Goal: Register for event/course

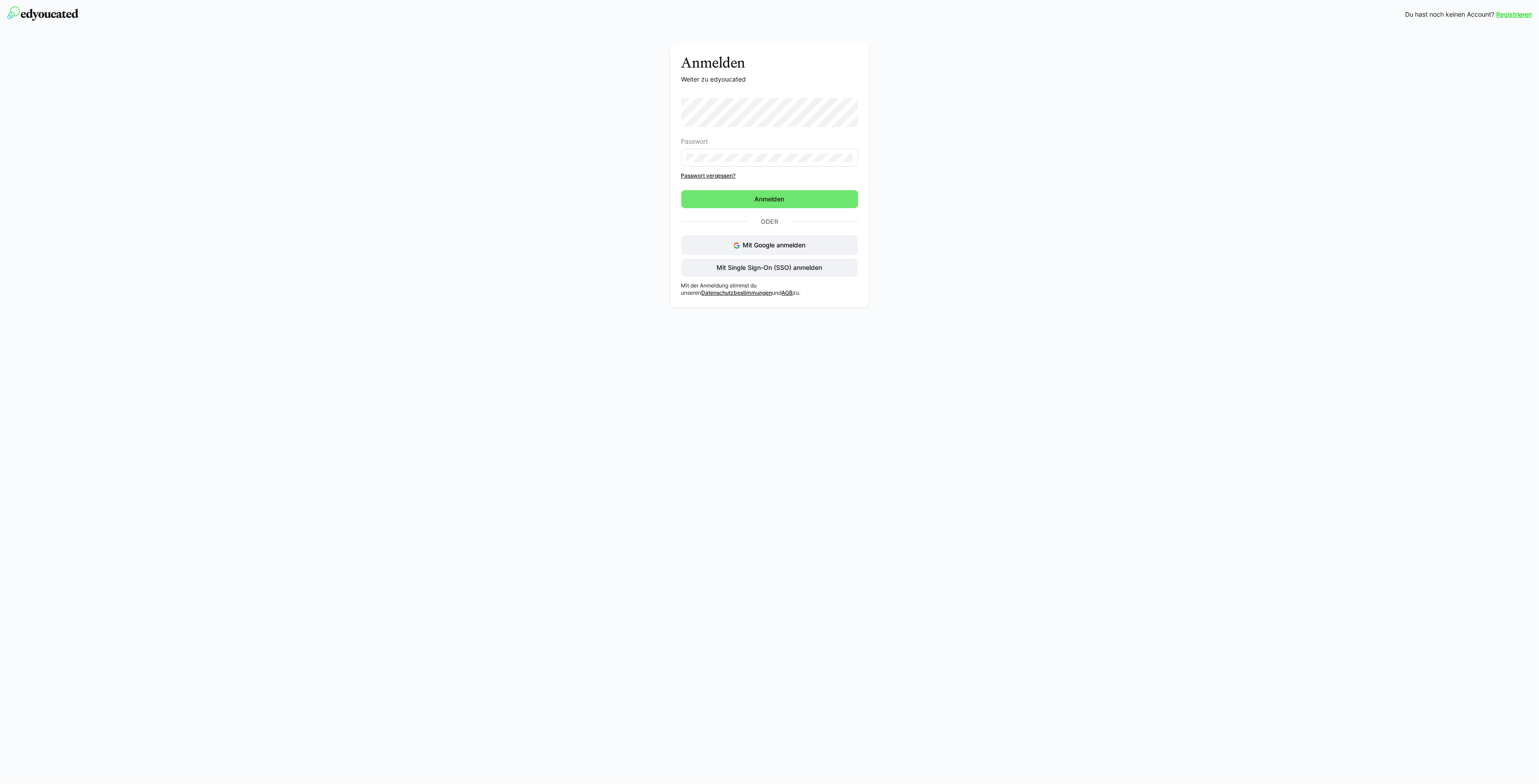
click at [651, 126] on div "Anmelden Weiter zu edyoucated Passwort Passwort vergessen? Anmelden Oder Mit Go…" at bounding box center [770, 177] width 508 height 269
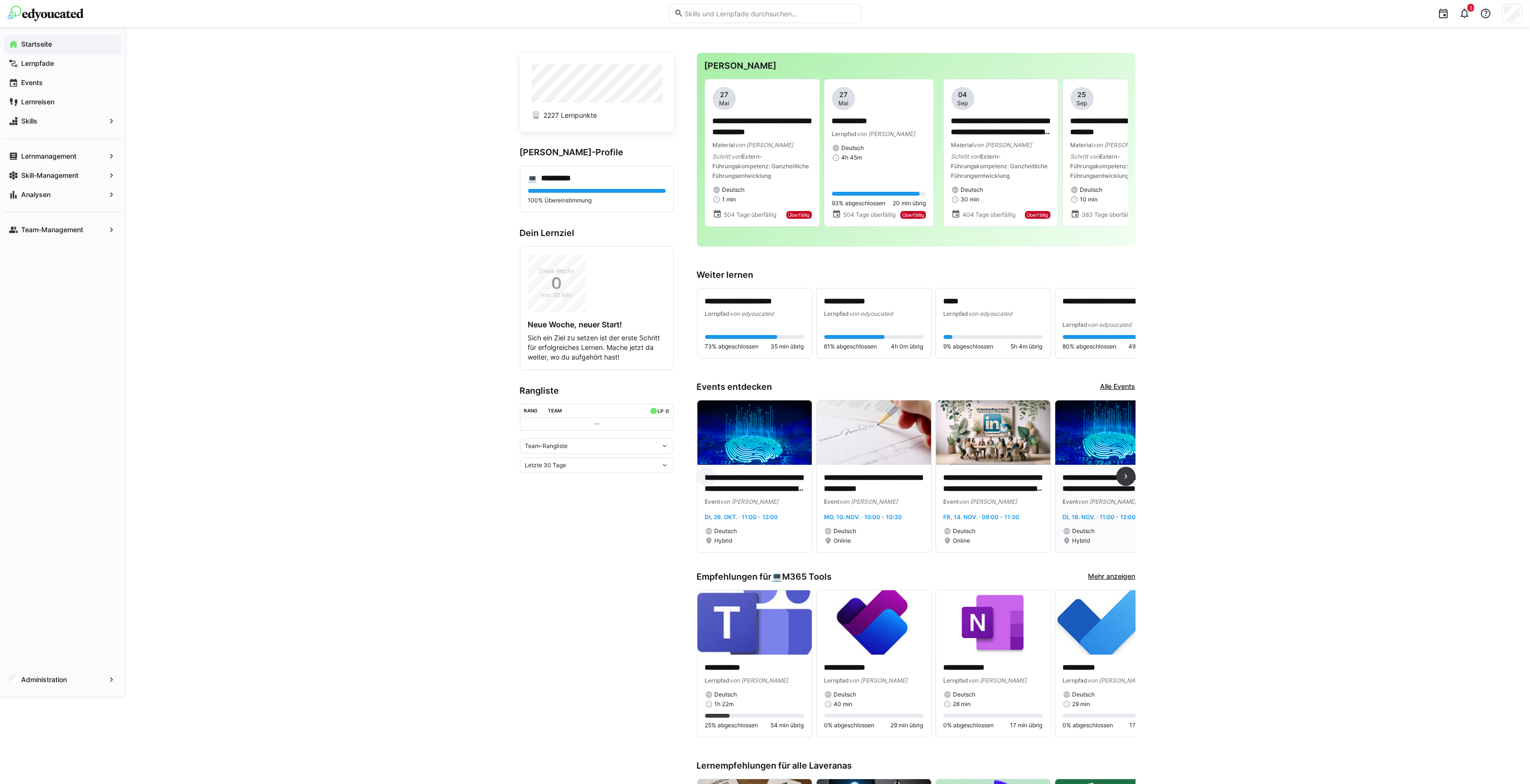
click at [1063, 487] on p "**********" at bounding box center [1112, 483] width 99 height 22
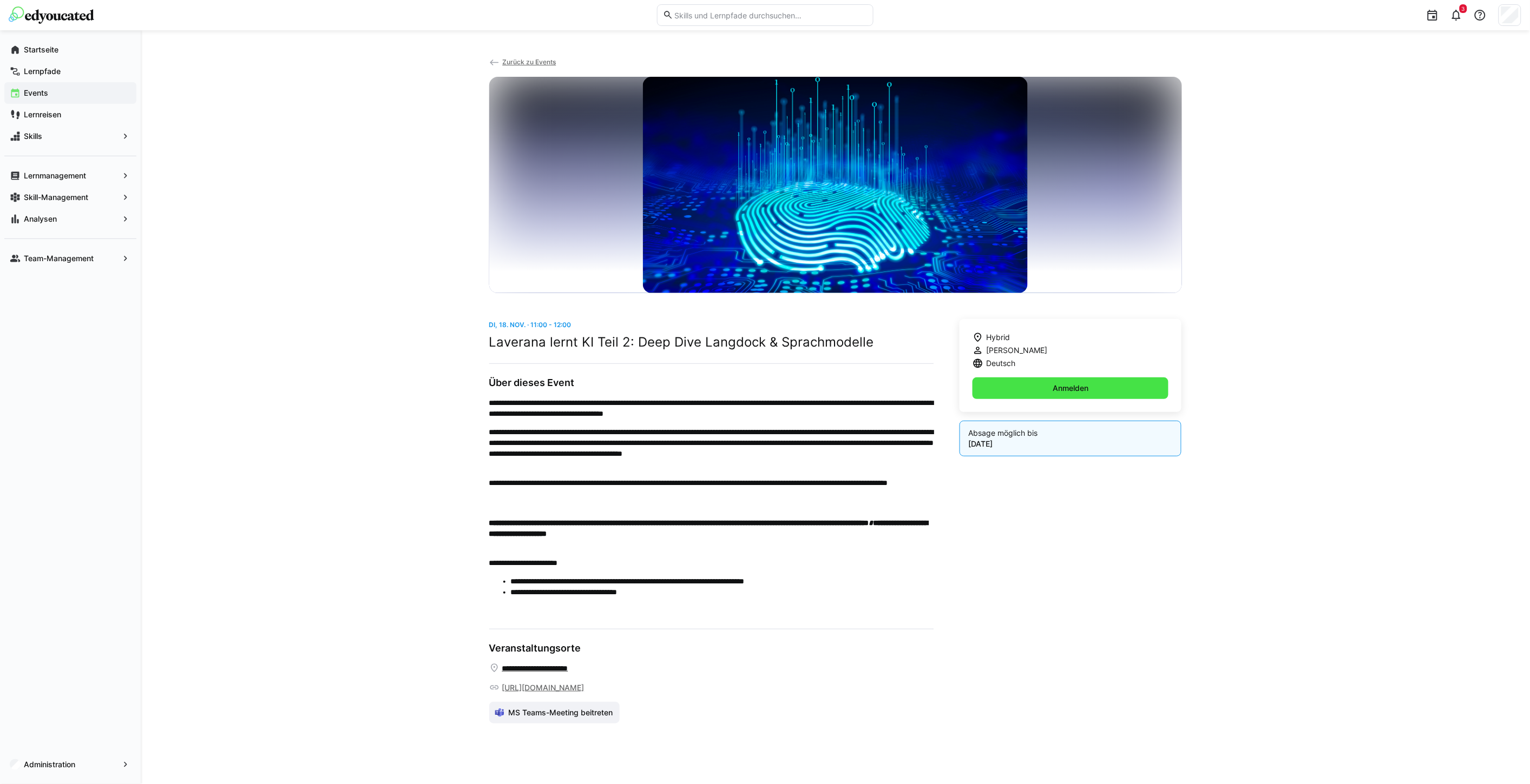
click at [1065, 388] on span "Anmelden" at bounding box center [1070, 388] width 39 height 11
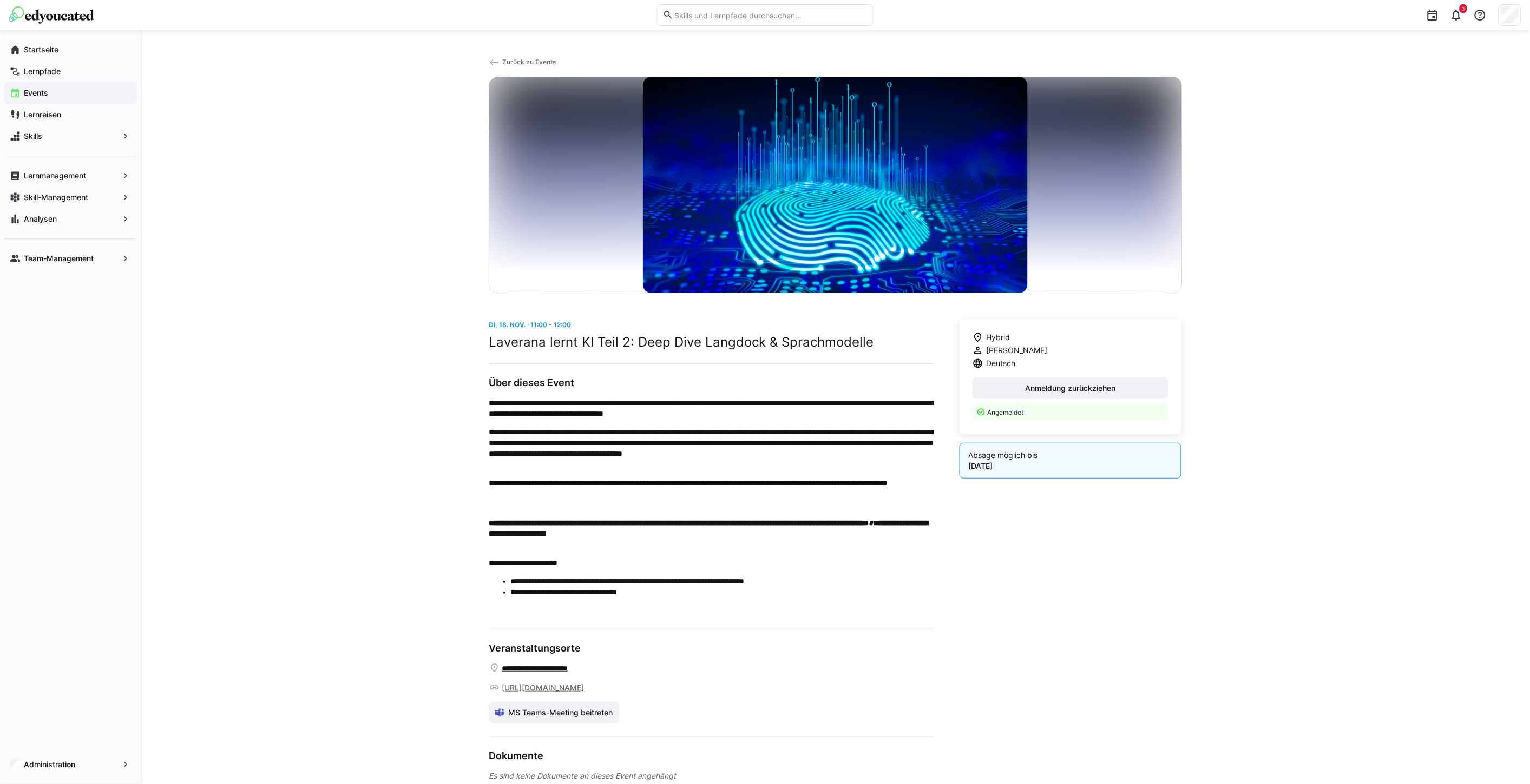
click at [315, 305] on div "**********" at bounding box center [835, 419] width 1389 height 778
